Goal: Navigation & Orientation: Find specific page/section

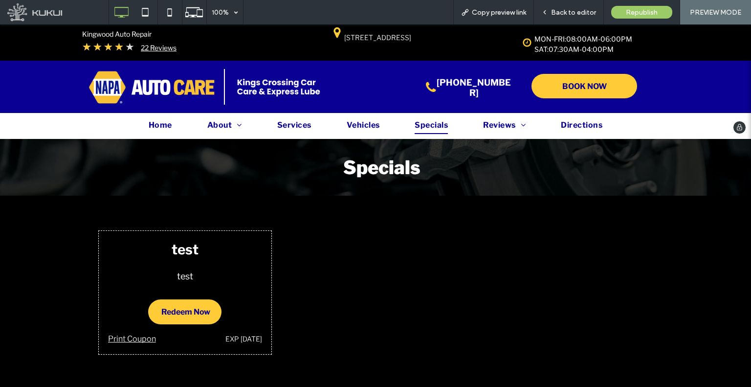
click at [213, 88] on div "Click To Paste" at bounding box center [155, 87] width 137 height 36
click at [195, 91] on img at bounding box center [151, 87] width 127 height 35
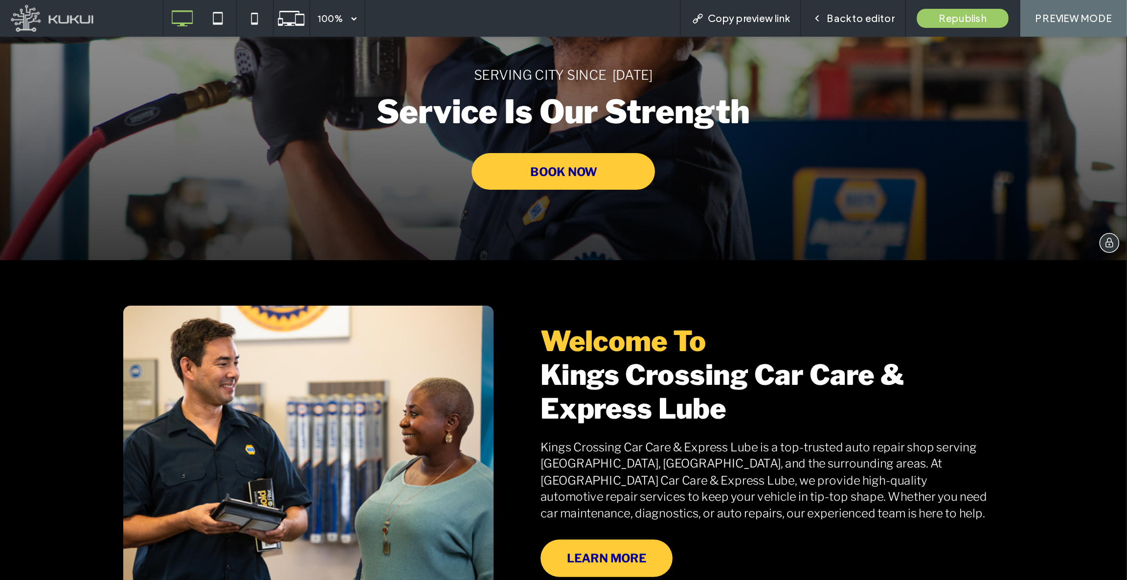
scroll to position [248, 0]
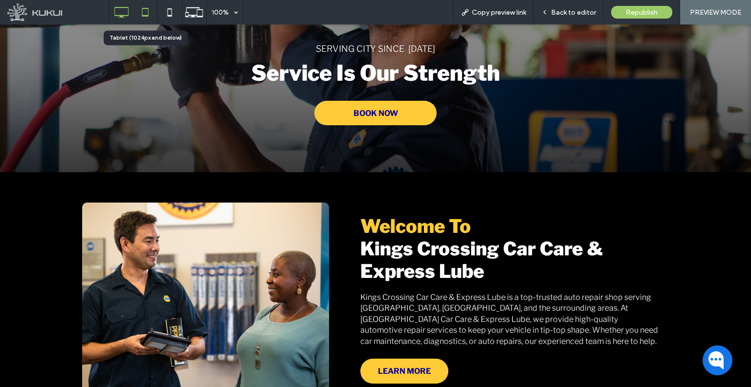
click at [155, 5] on icon at bounding box center [145, 12] width 20 height 20
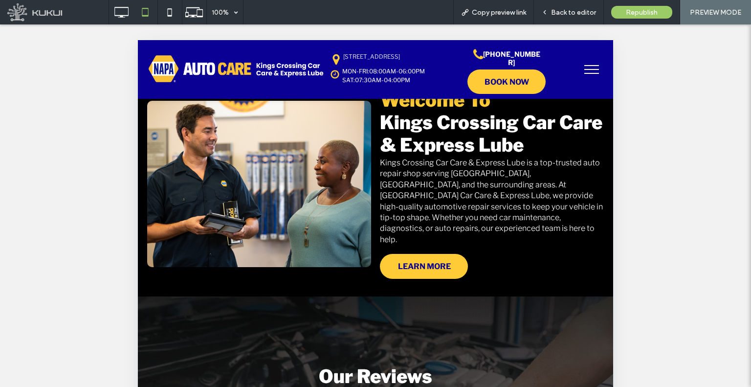
click at [590, 72] on button "menu" at bounding box center [591, 69] width 25 height 25
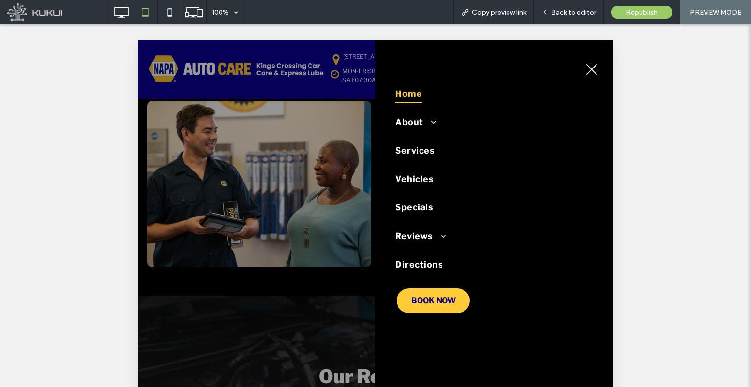
click at [590, 72] on button "menu" at bounding box center [591, 69] width 25 height 25
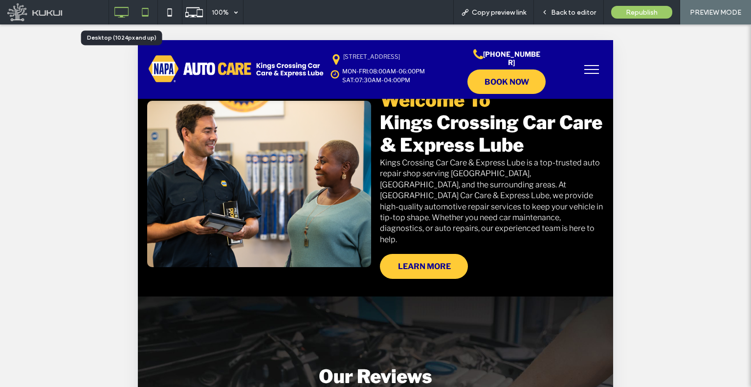
drag, startPoint x: 123, startPoint y: 9, endPoint x: 135, endPoint y: 0, distance: 15.5
click at [123, 9] on icon at bounding box center [122, 12] width 20 height 20
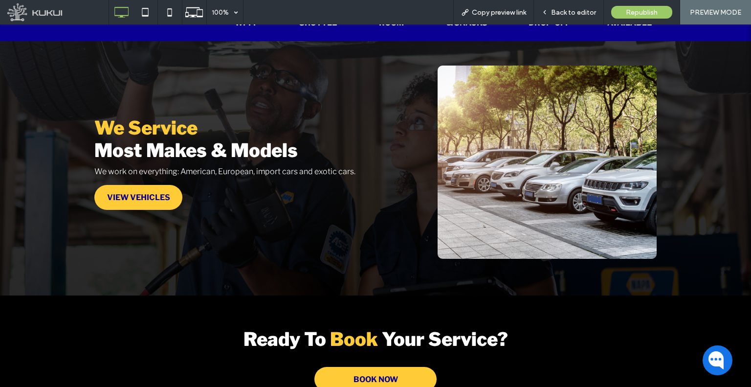
scroll to position [2222, 0]
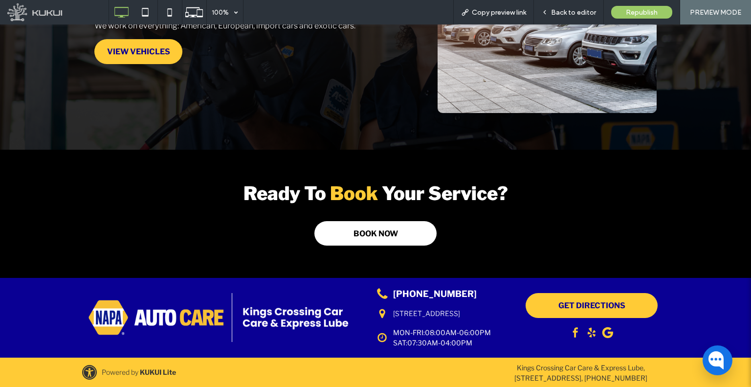
click at [383, 230] on span "BOOK NOW" at bounding box center [376, 233] width 45 height 25
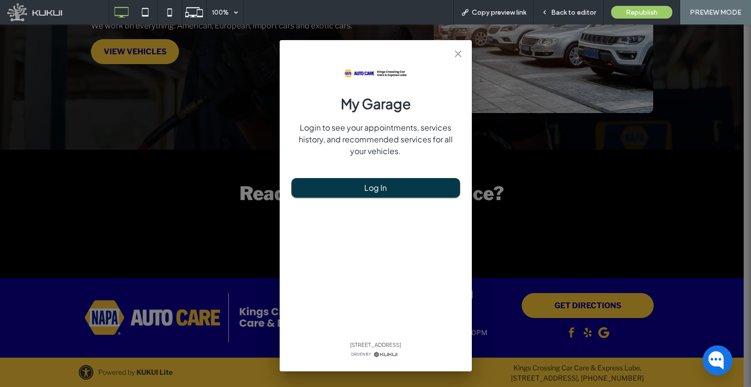
click at [580, 213] on div "My Garage Login to see your appointments, services history, and recommended ser…" at bounding box center [375, 205] width 751 height 362
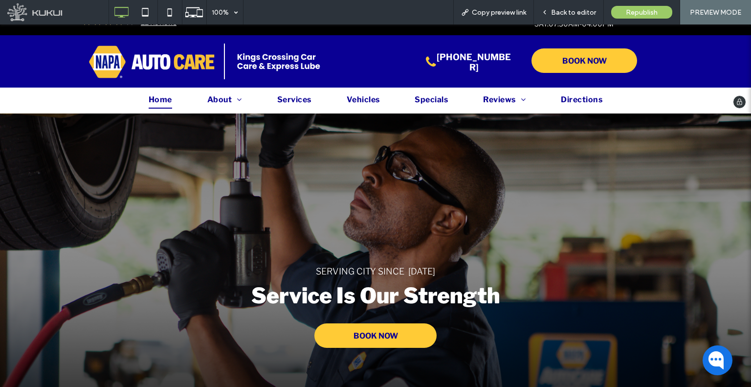
scroll to position [0, 0]
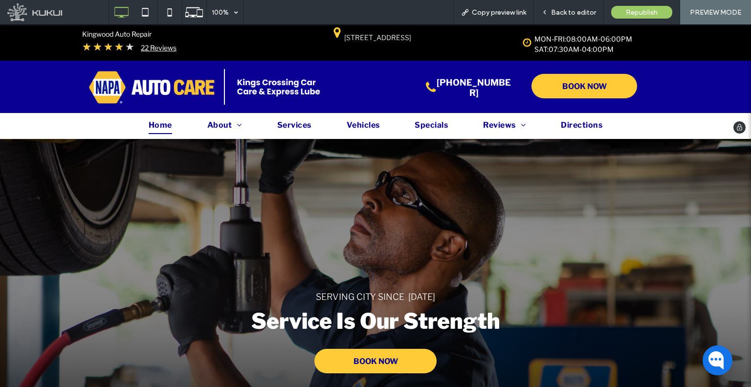
drag, startPoint x: 349, startPoint y: 127, endPoint x: 313, endPoint y: 44, distance: 90.5
click at [383, 42] on link "[STREET_ADDRESS]" at bounding box center [377, 37] width 67 height 8
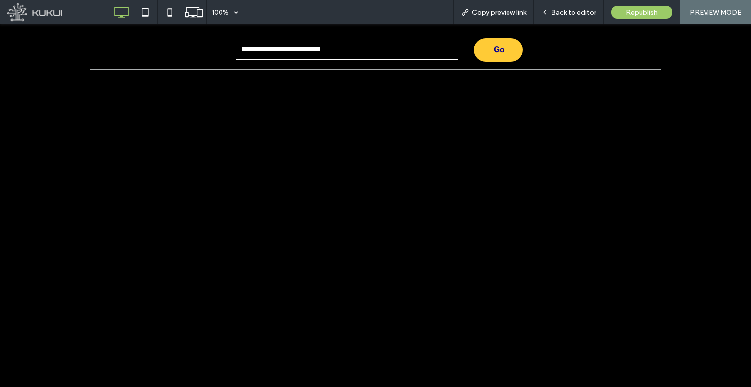
scroll to position [199, 0]
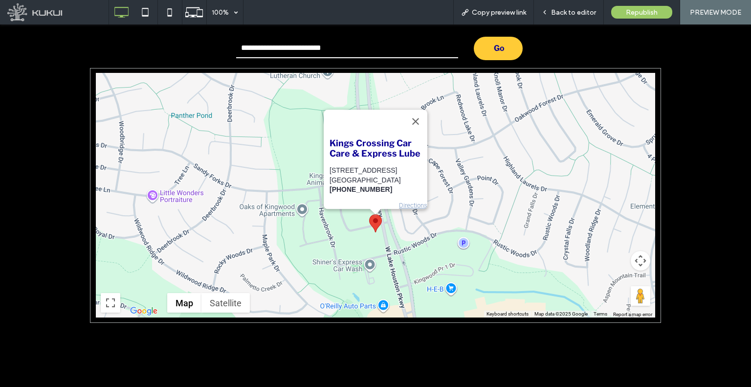
click at [149, 191] on div "Kings Crossing Car Care & Express Lube [STREET_ADDRESS] (281) 360-2838 Directio…" at bounding box center [376, 195] width 560 height 245
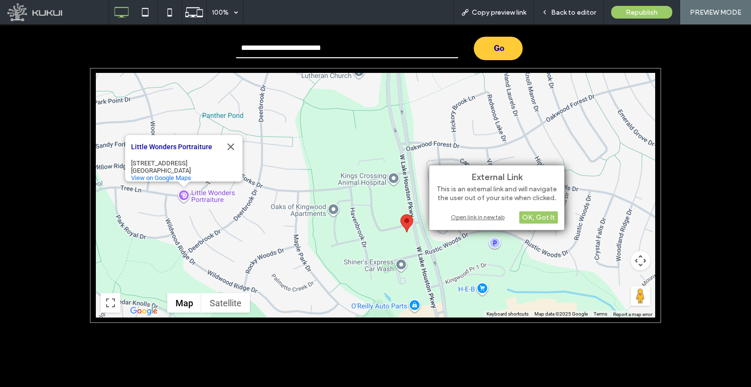
copy div "[STREET_ADDRESS]"
drag, startPoint x: 190, startPoint y: 163, endPoint x: 127, endPoint y: 157, distance: 63.4
click at [127, 157] on div "Little Wonders Portraiture Little Wonders Portraiture [STREET_ADDRESS] View on …" at bounding box center [183, 158] width 117 height 46
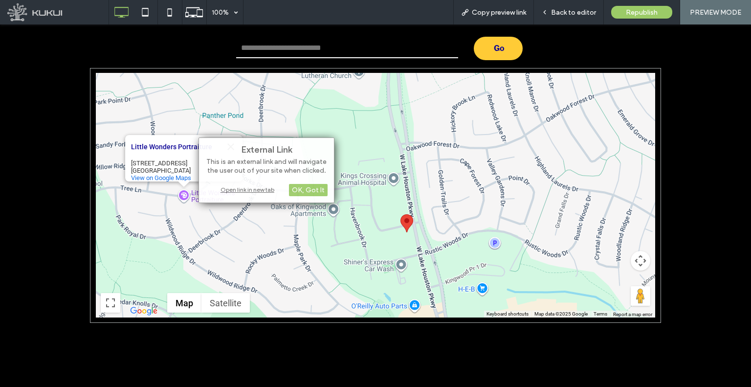
click at [293, 51] on input "text" at bounding box center [347, 49] width 222 height 20
paste input "**********"
type input "**********"
click at [541, 51] on div "**********" at bounding box center [376, 48] width 556 height 23
click at [510, 48] on div "Go" at bounding box center [498, 48] width 49 height 23
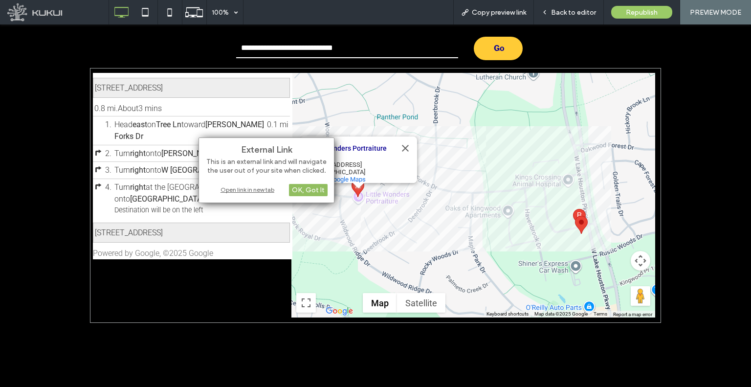
click at [306, 185] on div "OK, Got It" at bounding box center [308, 190] width 39 height 12
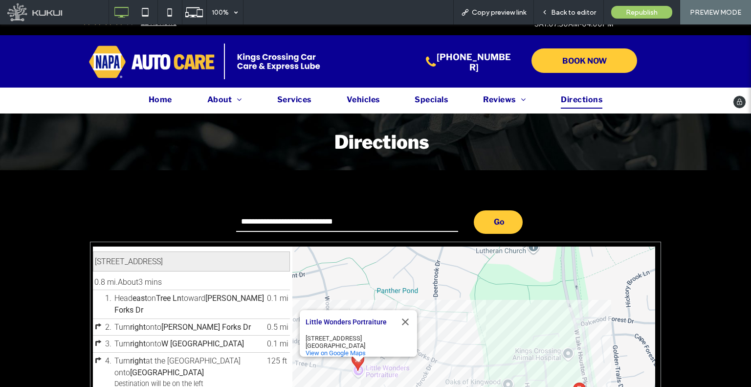
scroll to position [0, 0]
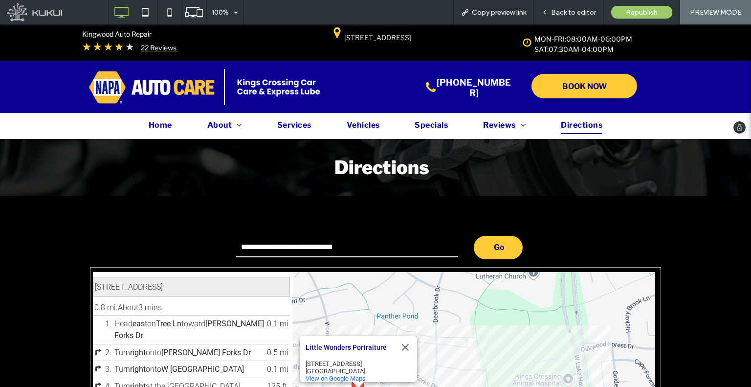
click at [198, 86] on img at bounding box center [151, 87] width 127 height 35
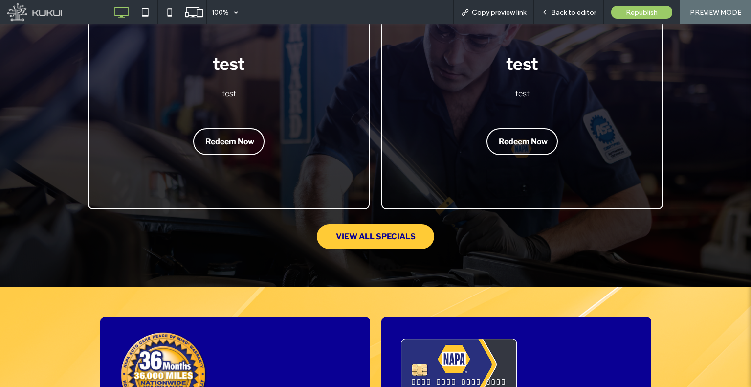
scroll to position [2222, 0]
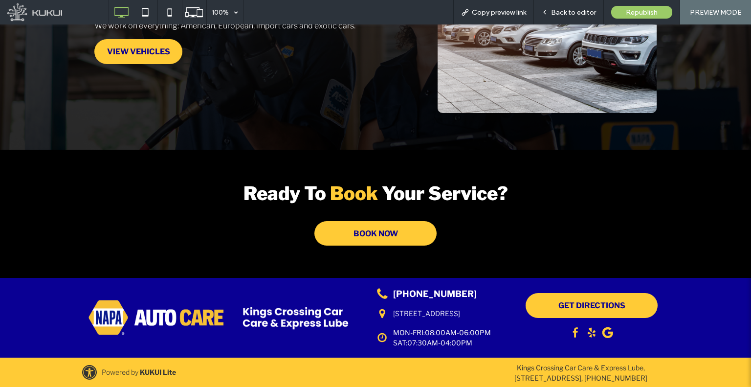
drag, startPoint x: 599, startPoint y: 215, endPoint x: 573, endPoint y: 264, distance: 55.4
click at [146, 21] on icon at bounding box center [145, 12] width 20 height 20
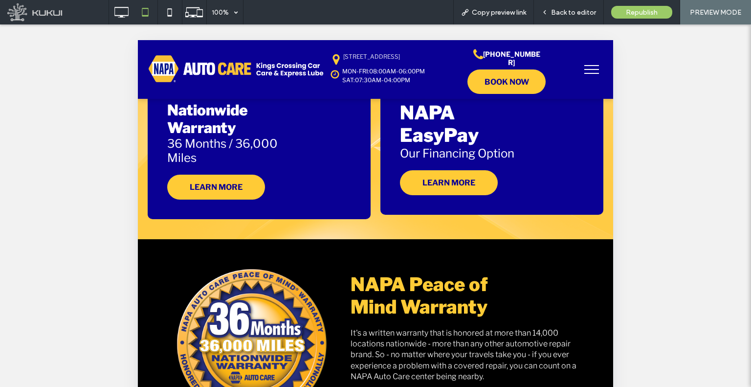
scroll to position [1814, 0]
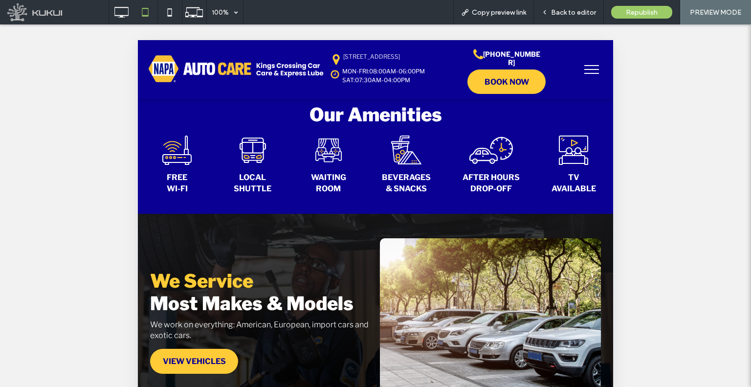
drag, startPoint x: 563, startPoint y: 263, endPoint x: 555, endPoint y: 410, distance: 147.4
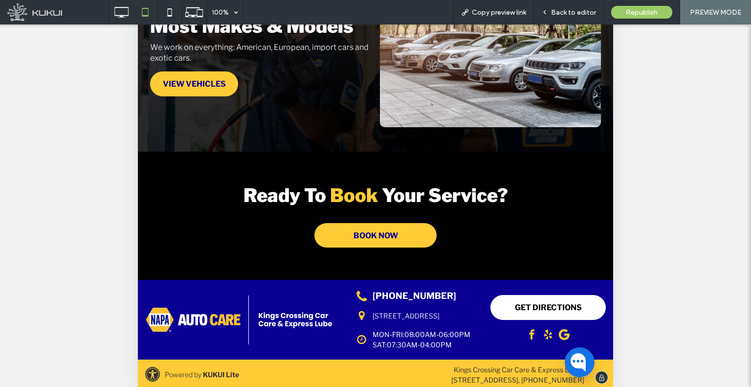
scroll to position [294, 0]
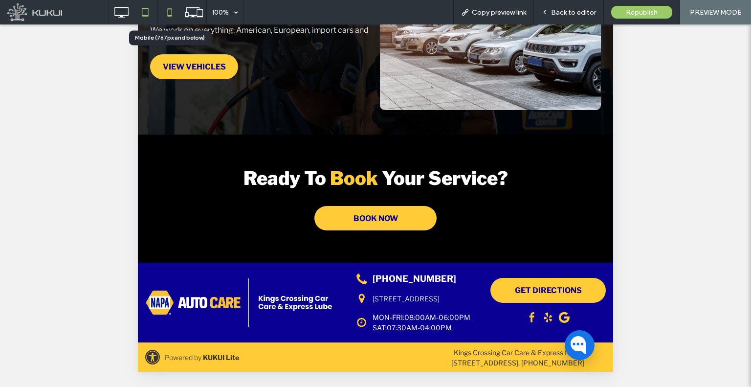
click at [172, 11] on icon at bounding box center [170, 12] width 20 height 20
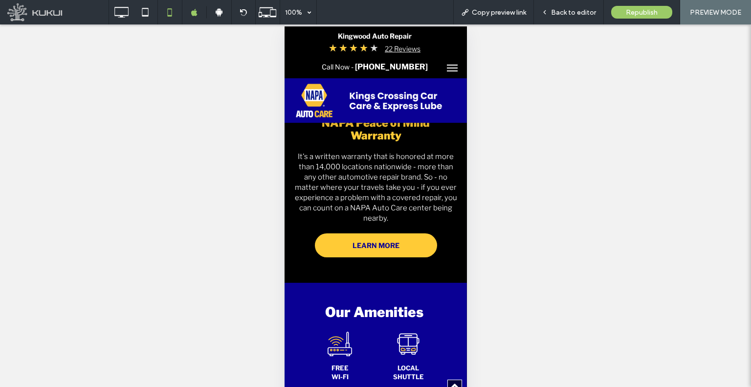
scroll to position [2893, 0]
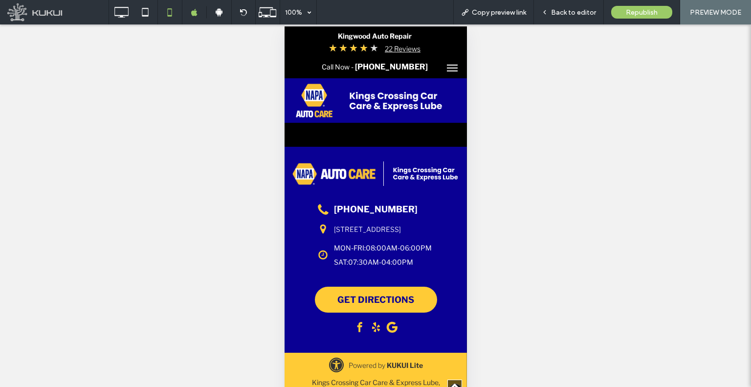
drag, startPoint x: 446, startPoint y: 242, endPoint x: 444, endPoint y: 357, distance: 114.5
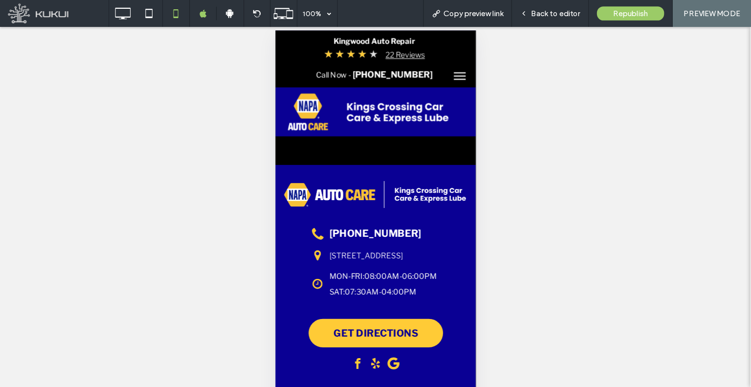
scroll to position [17, 0]
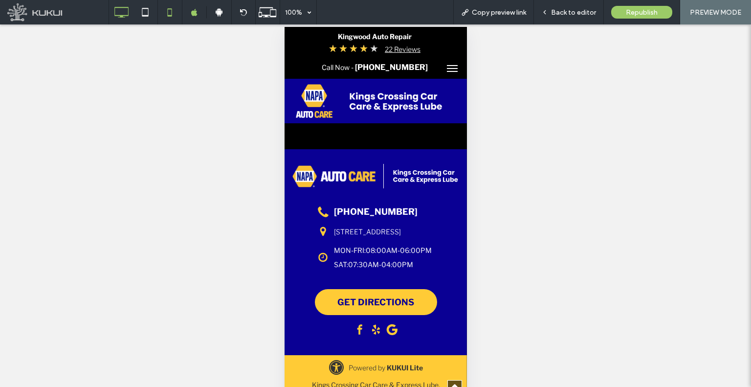
click at [129, 18] on icon at bounding box center [122, 12] width 20 height 20
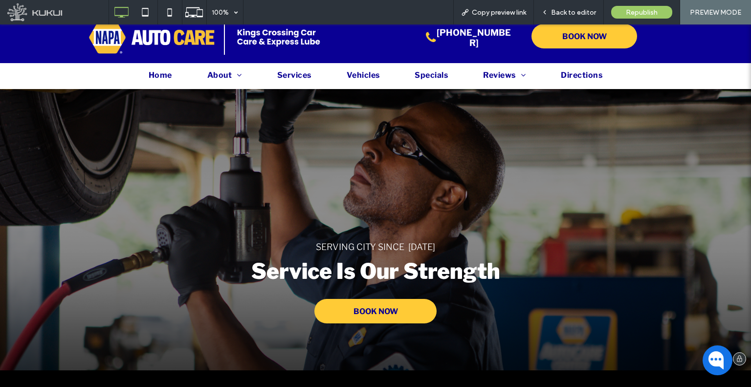
scroll to position [0, 0]
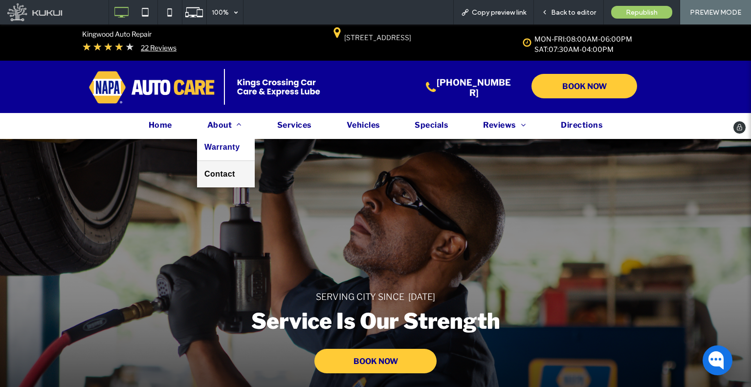
click at [227, 143] on span "Warranty" at bounding box center [222, 147] width 36 height 12
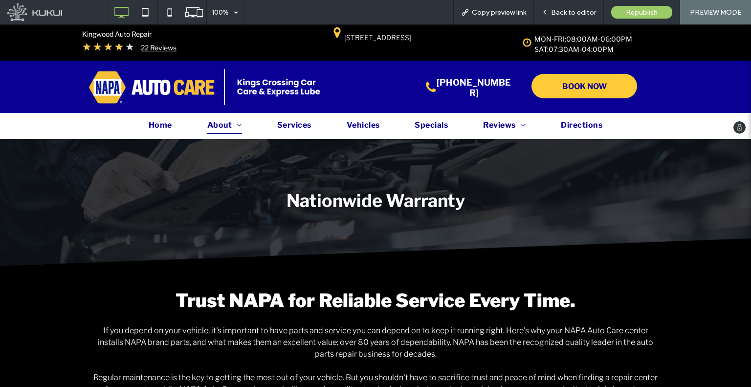
click at [182, 91] on img at bounding box center [151, 87] width 127 height 35
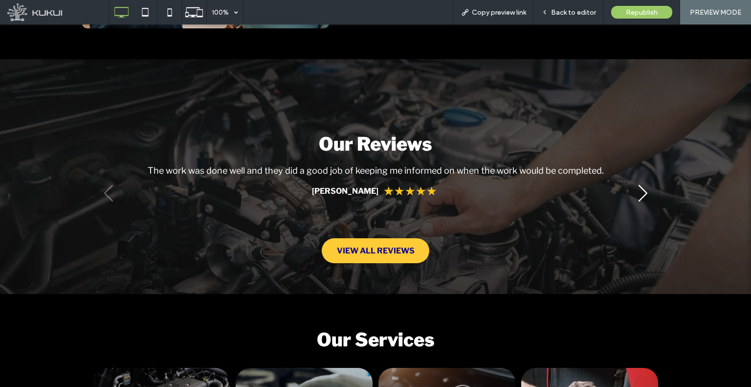
scroll to position [639, 0]
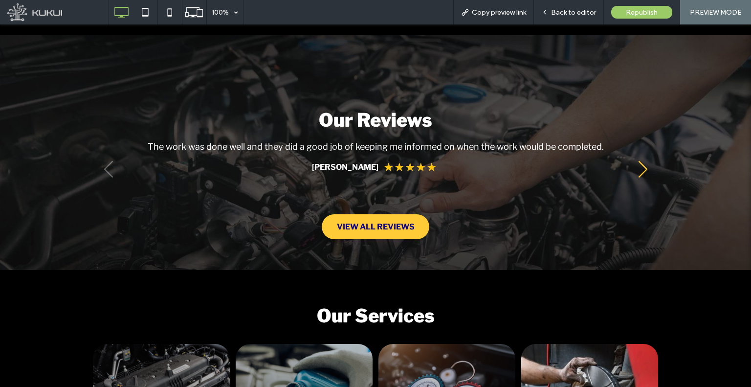
click at [638, 173] on div "Next slide" at bounding box center [642, 169] width 13 height 22
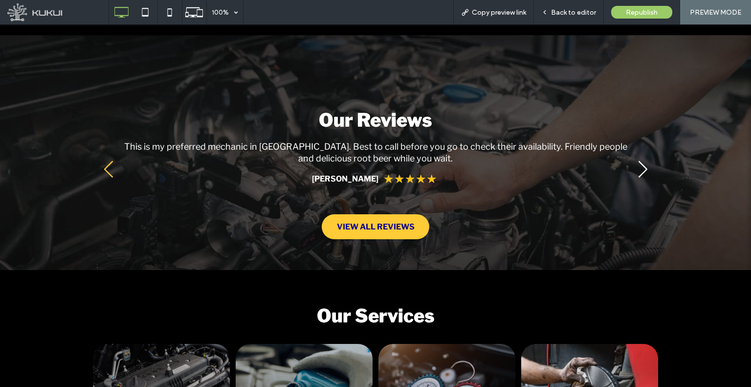
click at [110, 177] on div "Previous slide" at bounding box center [108, 169] width 13 height 22
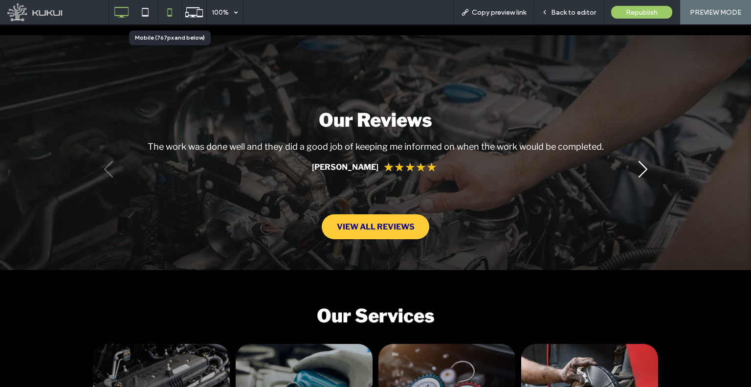
click at [168, 17] on icon at bounding box center [170, 12] width 20 height 20
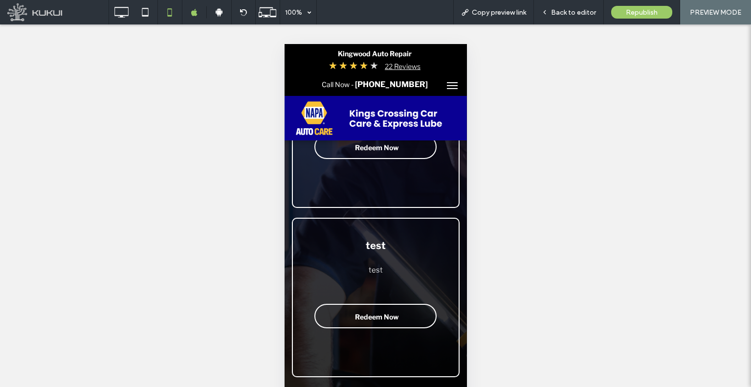
scroll to position [1233, 0]
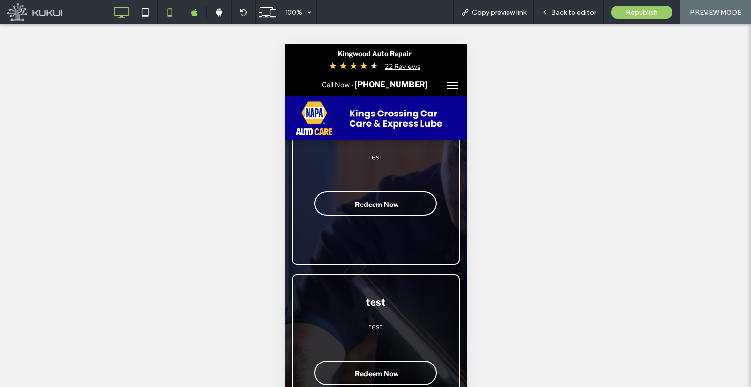
click at [119, 18] on icon at bounding box center [122, 12] width 20 height 20
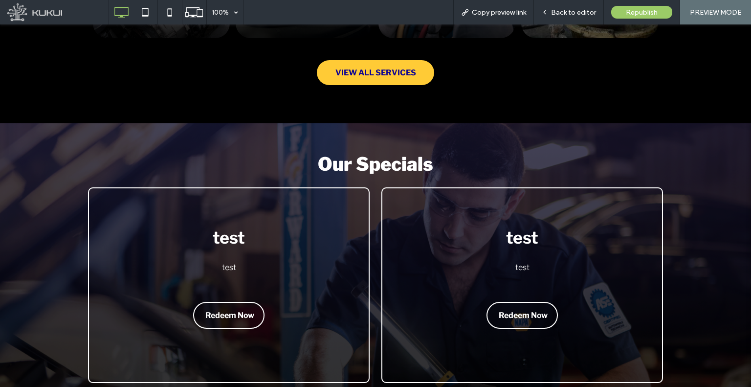
scroll to position [1226, 0]
